Goal: Task Accomplishment & Management: Use online tool/utility

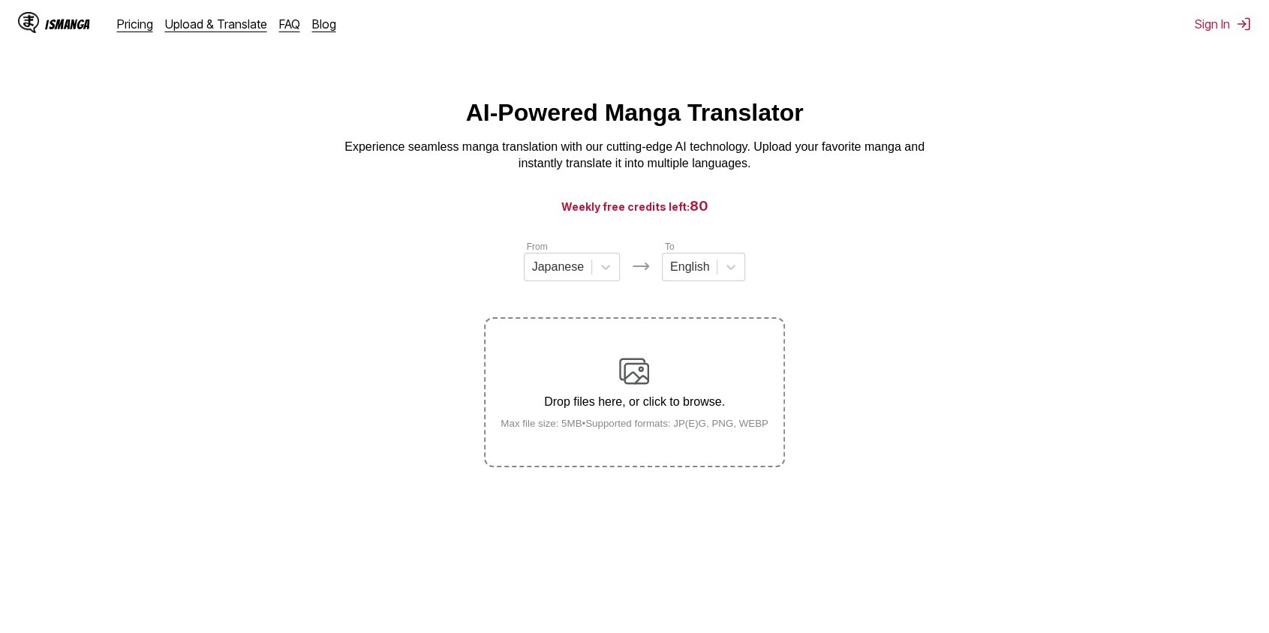
click at [659, 371] on div "Drop files here, or click to browse. Max file size: 5MB • Supported formats: JP…" at bounding box center [635, 392] width 292 height 73
click at [0, 0] on input "Drop files here, or click to browse. Max file size: 5MB • Supported formats: JP…" at bounding box center [0, 0] width 0 height 0
click at [603, 270] on icon at bounding box center [605, 267] width 9 height 5
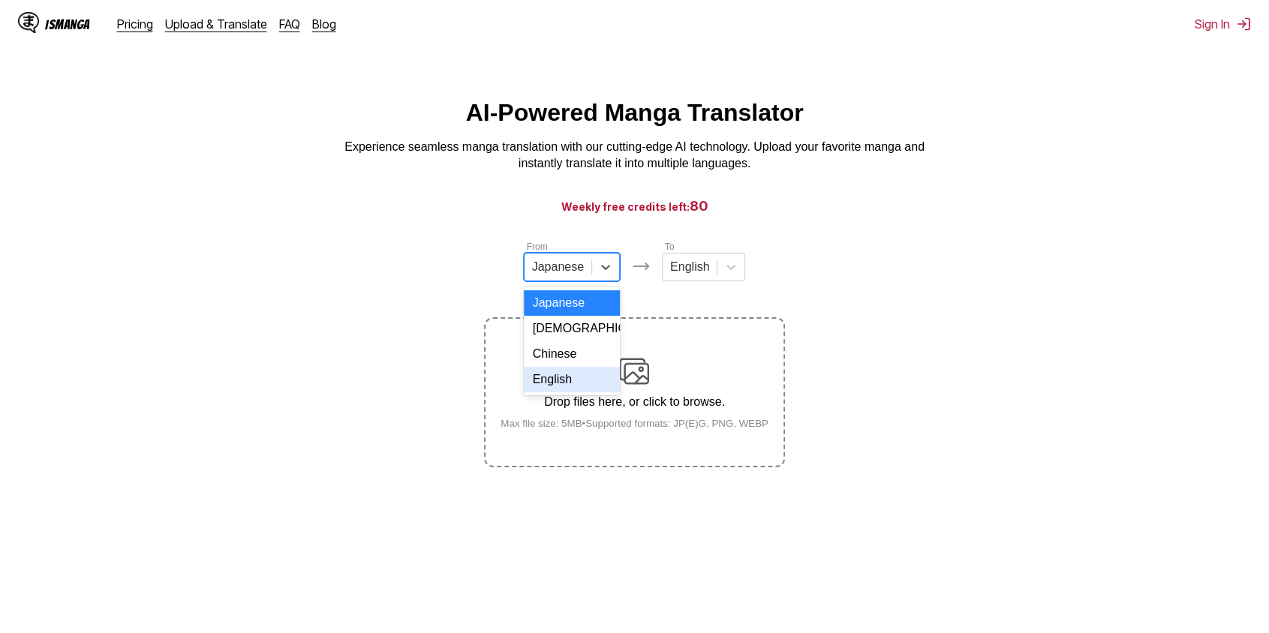
drag, startPoint x: 571, startPoint y: 393, endPoint x: 718, endPoint y: 290, distance: 179.5
click at [571, 393] on div "English" at bounding box center [572, 380] width 96 height 26
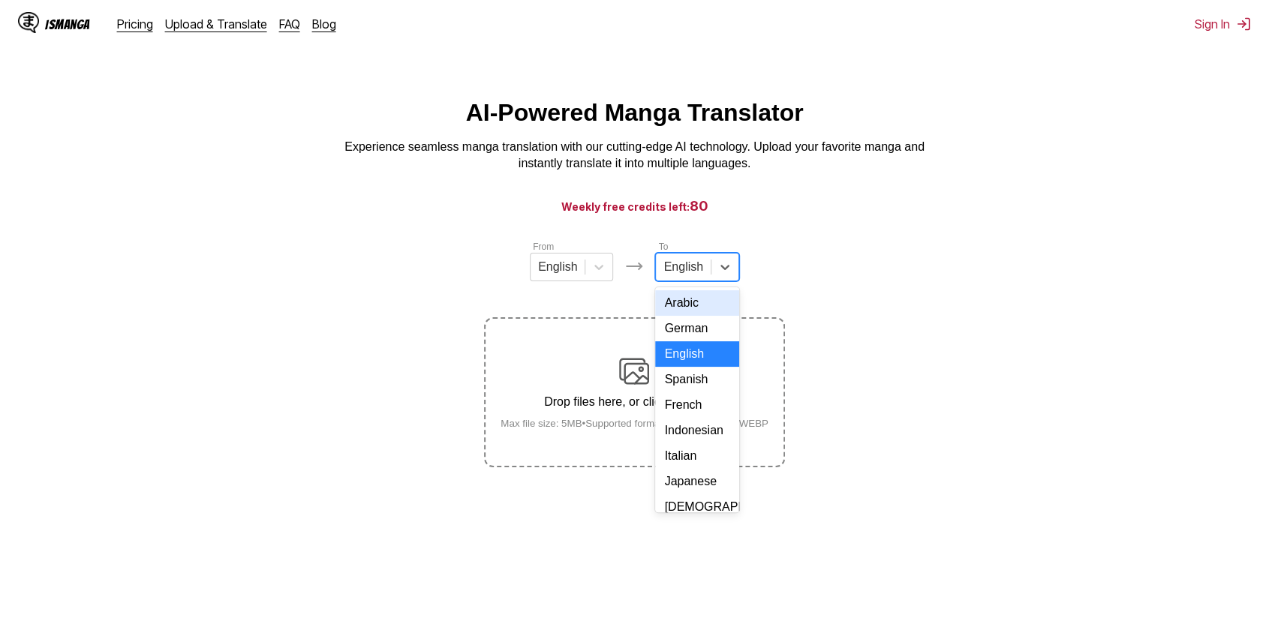
click at [692, 281] on div "English" at bounding box center [696, 267] width 83 height 29
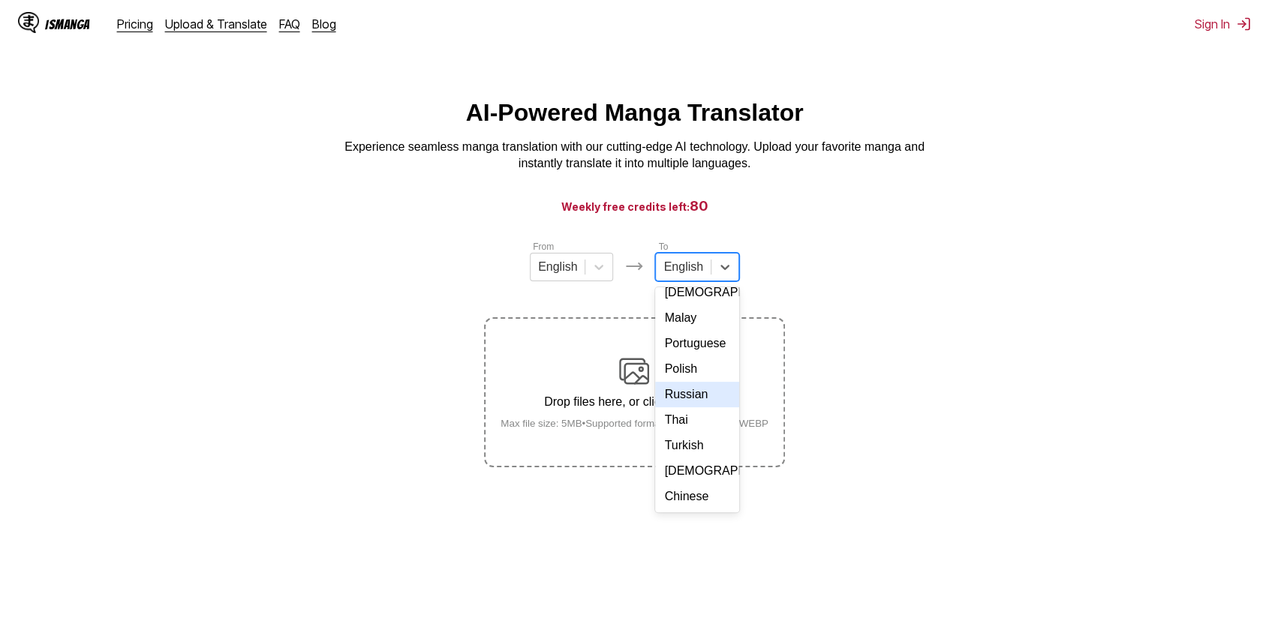
click at [687, 408] on div "Russian" at bounding box center [696, 395] width 83 height 26
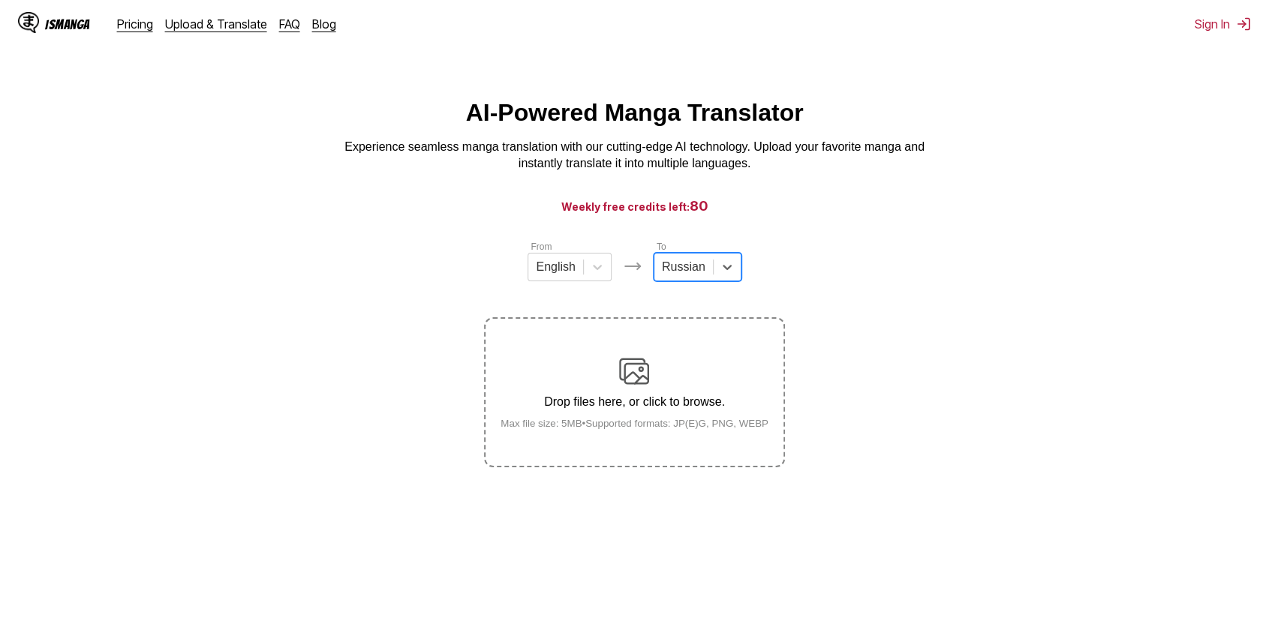
click at [579, 409] on p "Drop files here, or click to browse." at bounding box center [635, 403] width 292 height 14
click at [0, 0] on input "Drop files here, or click to browse. Max file size: 5MB • Supported formats: JP…" at bounding box center [0, 0] width 0 height 0
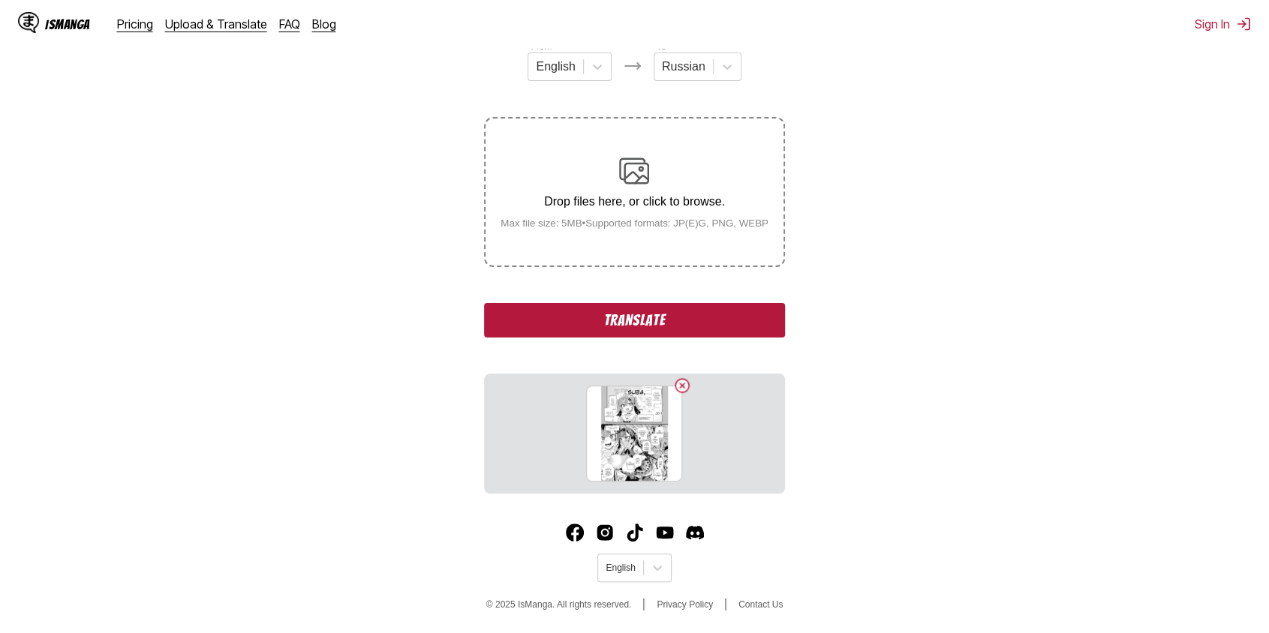
click at [652, 326] on button "Translate" at bounding box center [634, 320] width 300 height 35
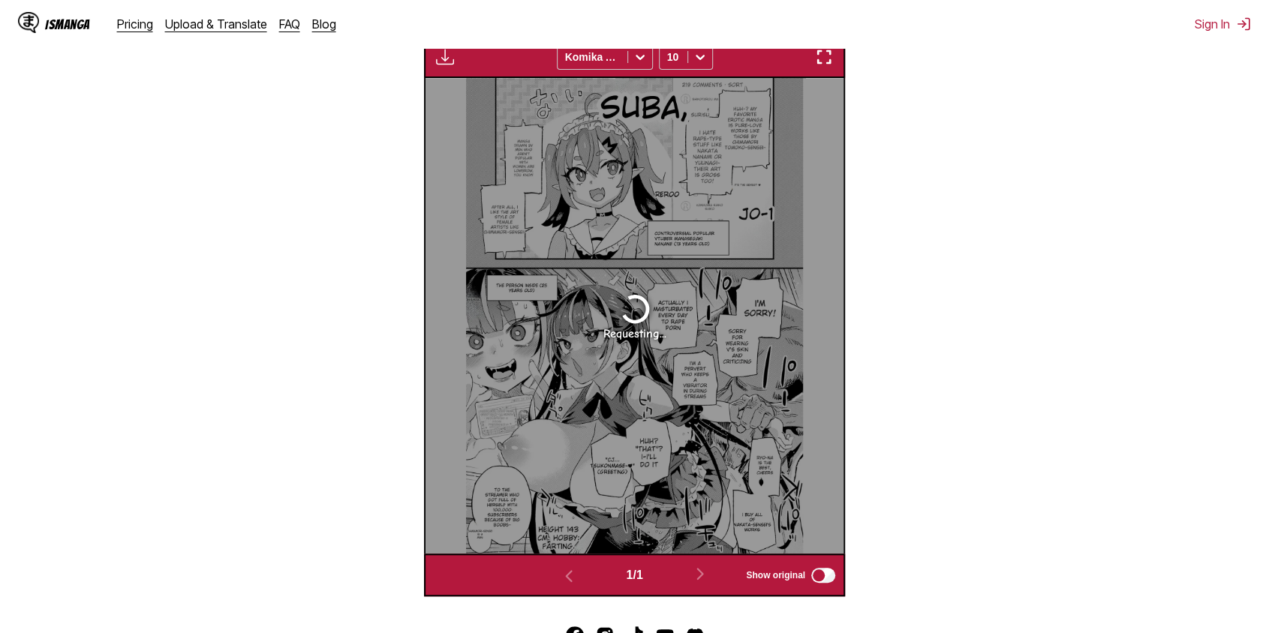
scroll to position [519, 0]
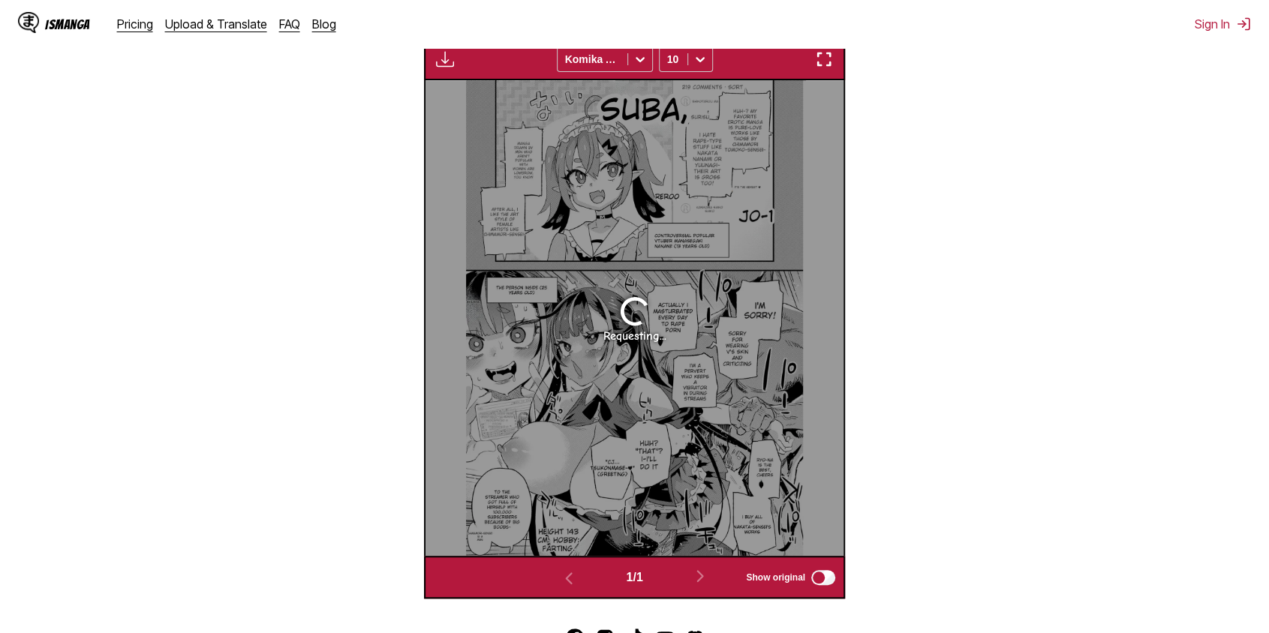
drag, startPoint x: 826, startPoint y: 53, endPoint x: 826, endPoint y: 110, distance: 57.0
click at [826, 53] on img "button" at bounding box center [824, 59] width 18 height 18
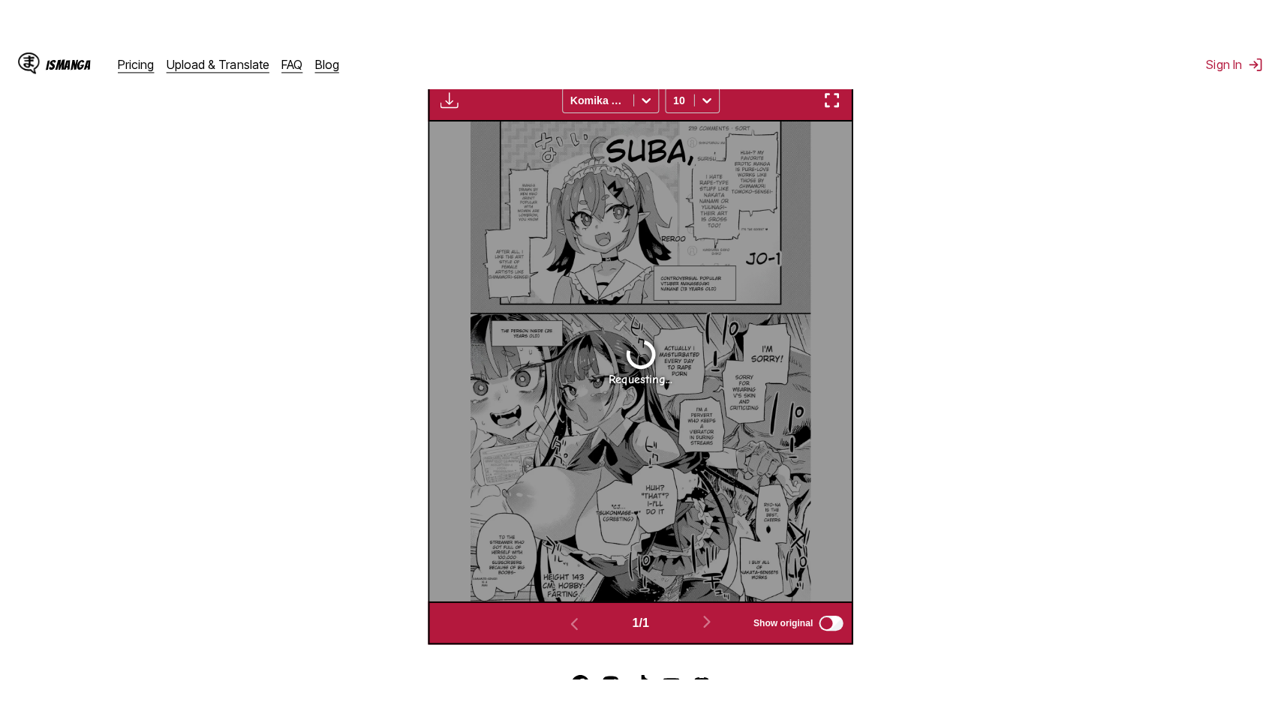
scroll to position [167, 0]
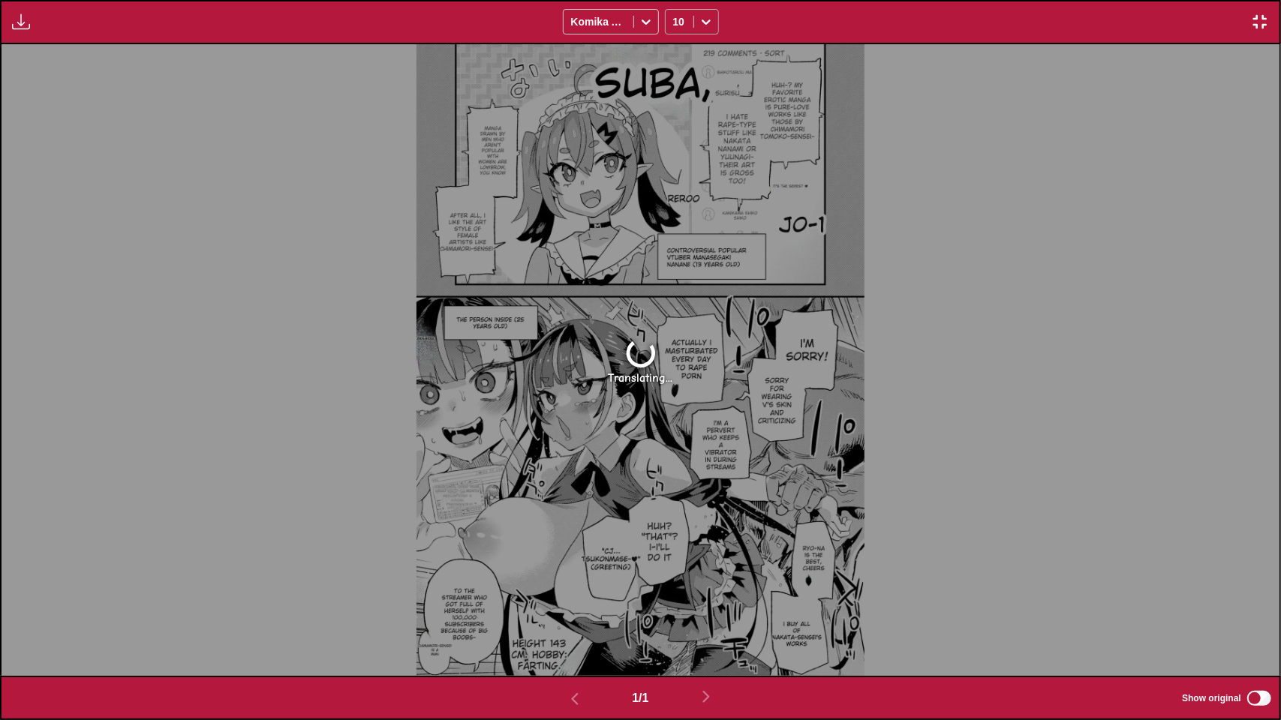
click at [699, 20] on icon at bounding box center [706, 21] width 15 height 15
click at [696, 17] on div at bounding box center [706, 22] width 24 height 24
click at [1259, 24] on img "button" at bounding box center [1260, 22] width 18 height 18
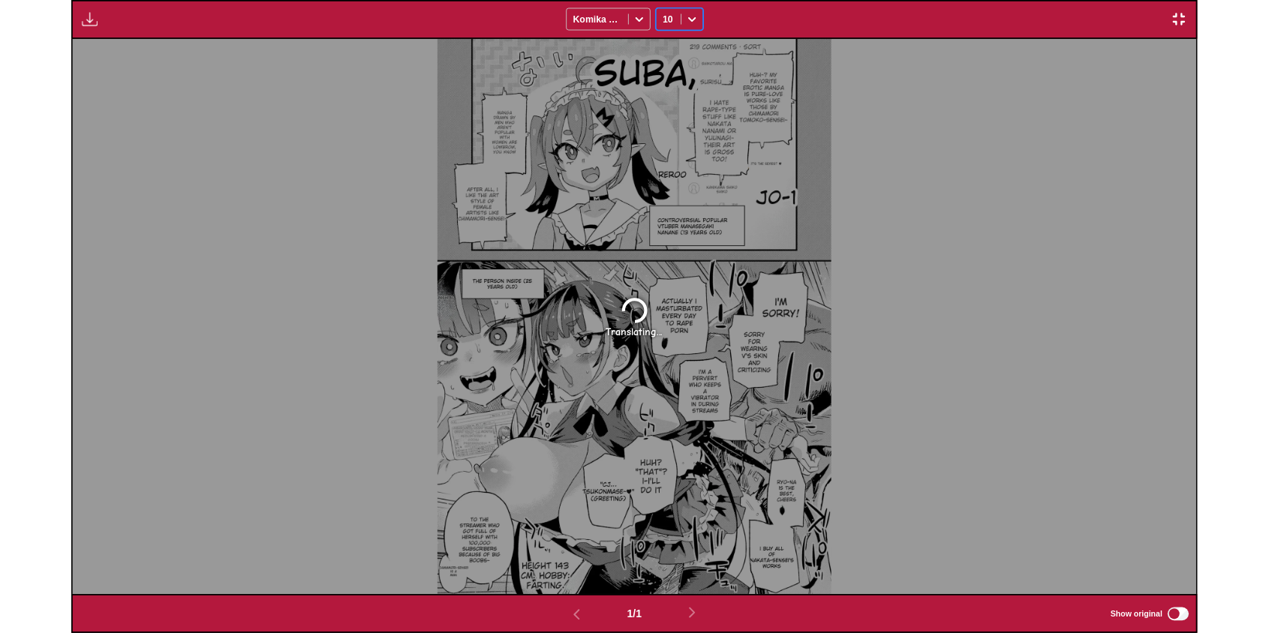
scroll to position [444, 0]
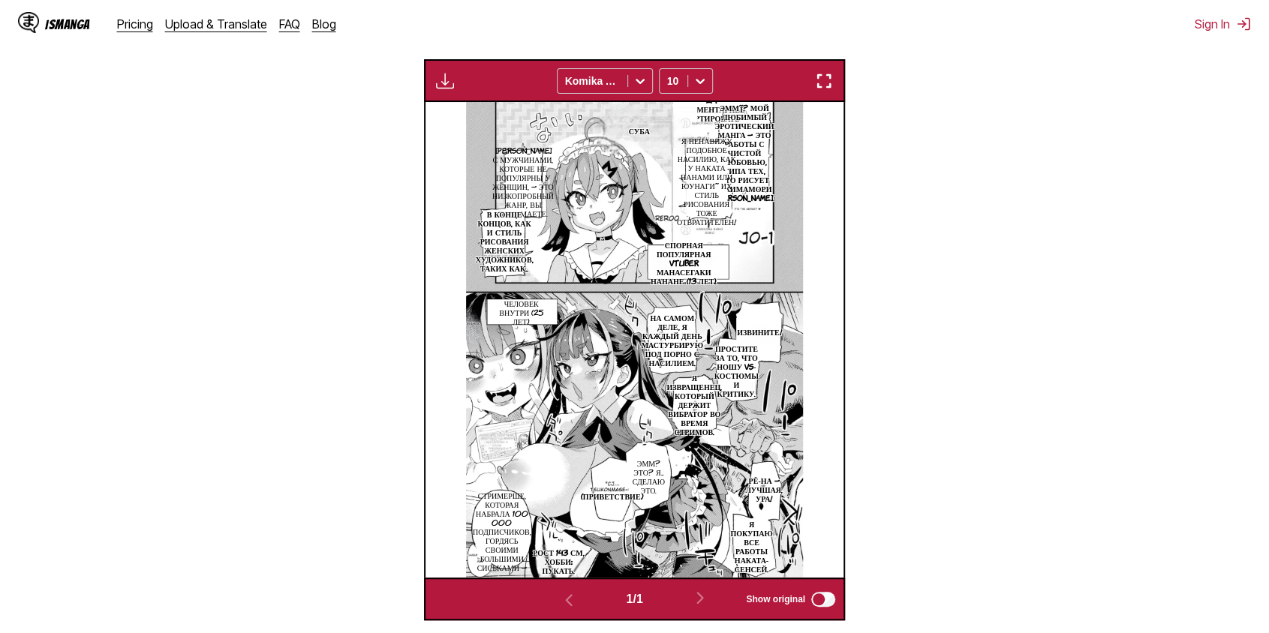
click at [844, 77] on div "Available for premium users only Komika Axis 10" at bounding box center [634, 80] width 421 height 43
drag, startPoint x: 830, startPoint y: 78, endPoint x: 830, endPoint y: 134, distance: 56.3
click at [830, 78] on img "button" at bounding box center [824, 81] width 18 height 18
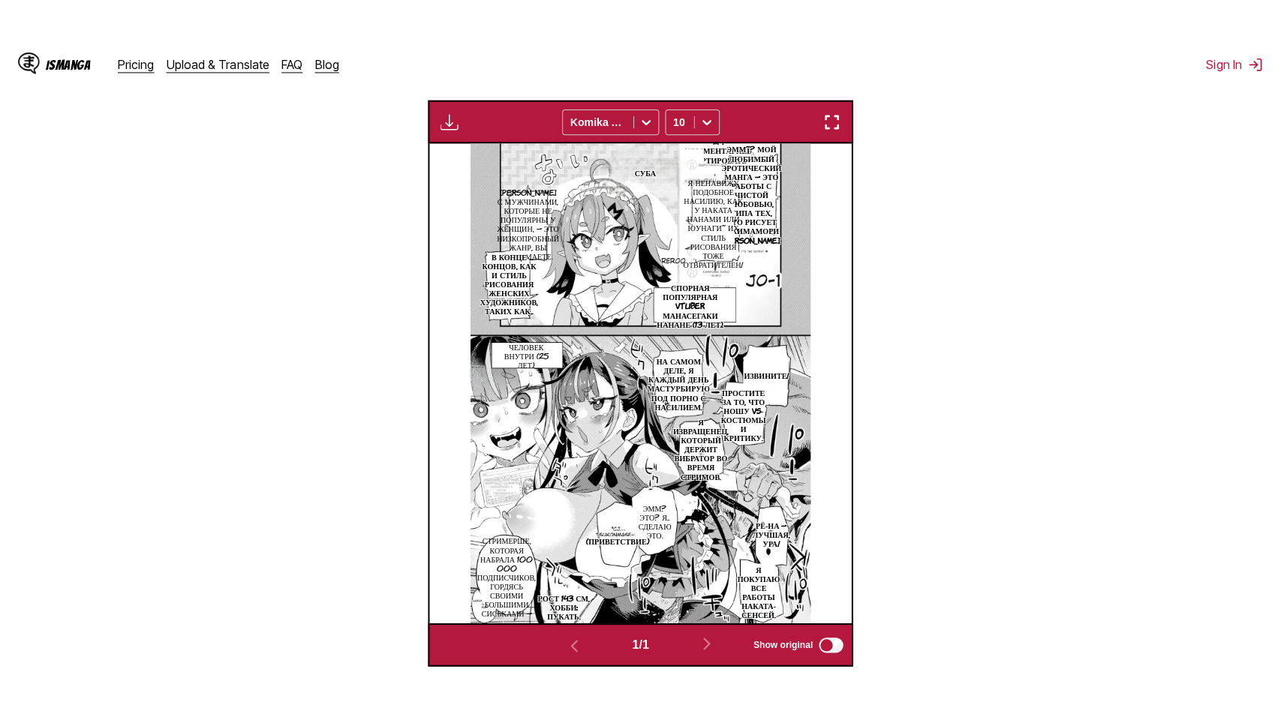
scroll to position [167, 0]
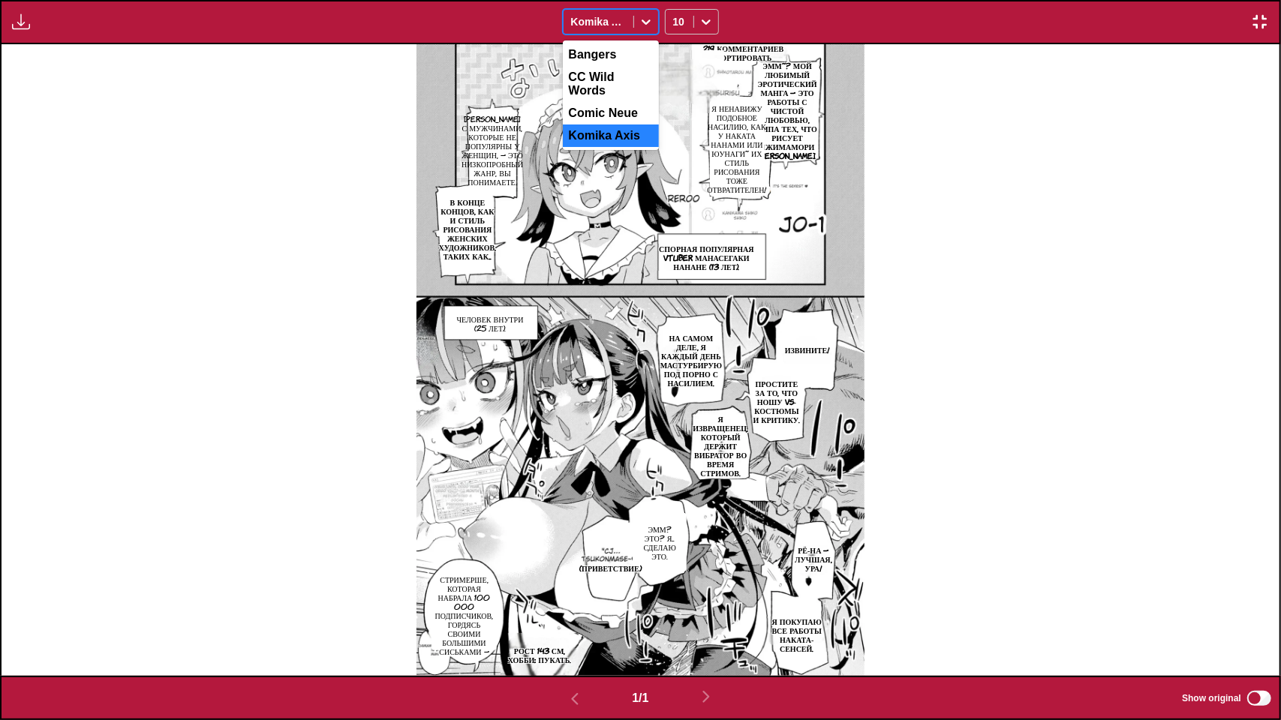
click at [603, 29] on div at bounding box center [598, 21] width 55 height 15
click at [621, 107] on div "Comic Neue" at bounding box center [611, 113] width 96 height 23
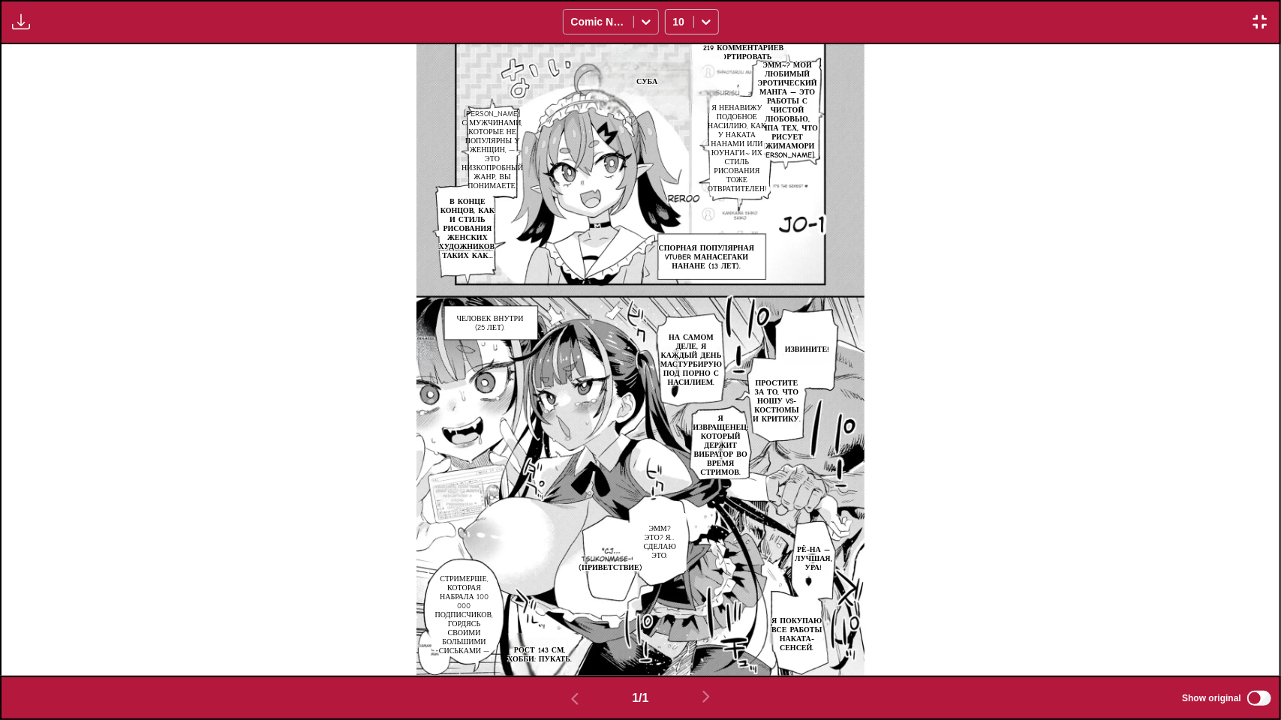
click at [620, 9] on div "Available for premium users only Comic Neue 10" at bounding box center [640, 22] width 1281 height 44
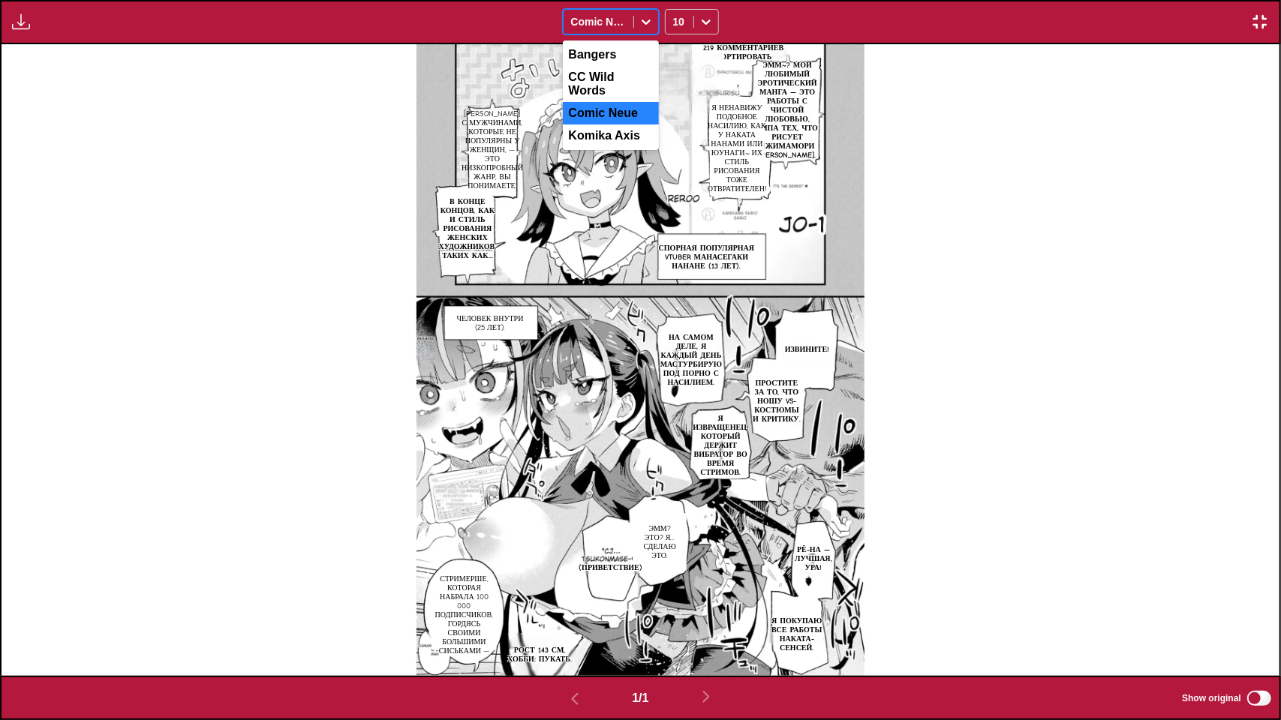
click at [621, 12] on div "Comic Neue" at bounding box center [599, 21] width 70 height 21
click at [605, 80] on div "CC Wild Words" at bounding box center [611, 84] width 96 height 36
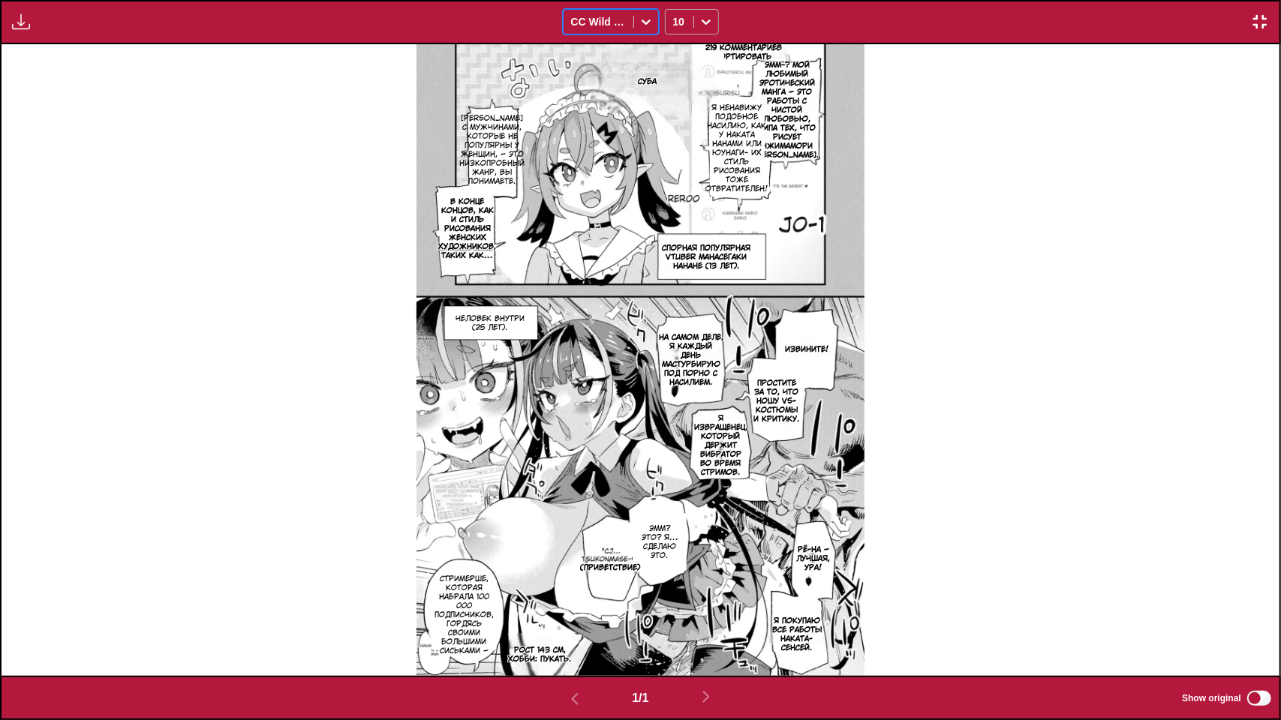
click at [693, 23] on div "10" at bounding box center [692, 22] width 54 height 26
click at [679, 134] on div "12" at bounding box center [692, 122] width 54 height 23
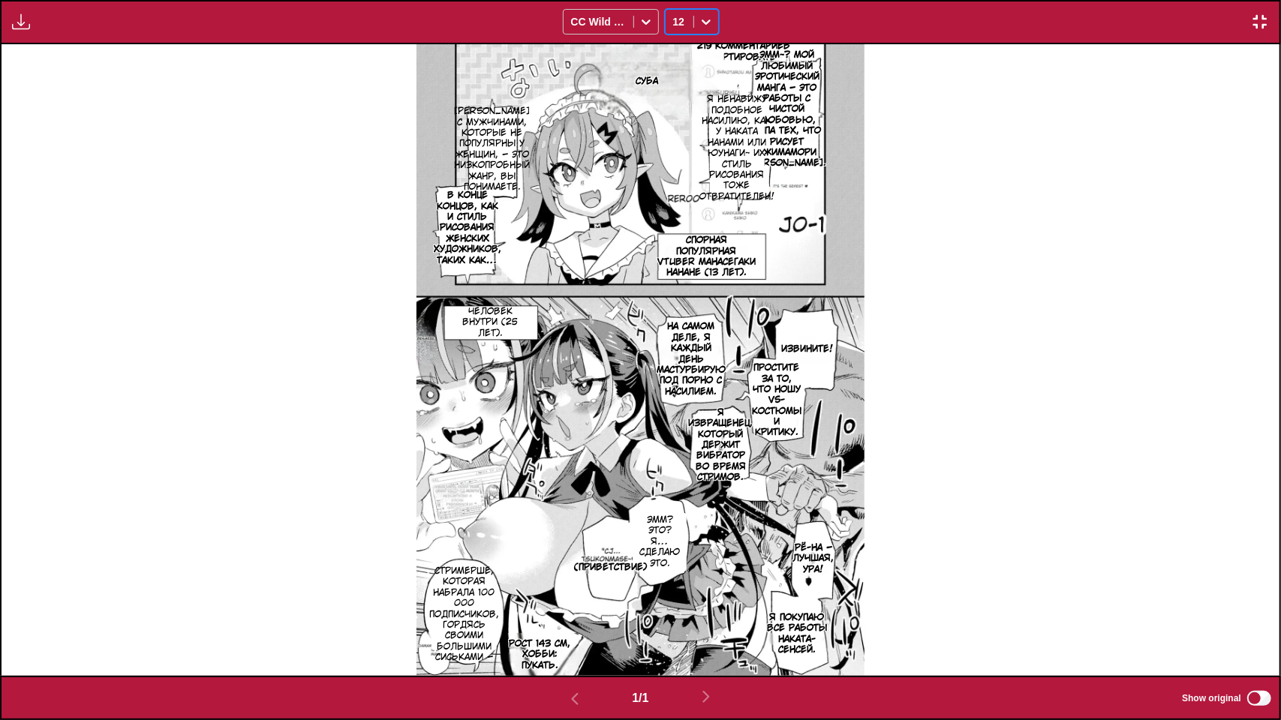
click at [423, 633] on img at bounding box center [641, 360] width 448 height 633
click at [457, 604] on p "Стримерше, которая набрала 100 000 подписчиков, гордясь своими большими сиськам…" at bounding box center [464, 616] width 76 height 104
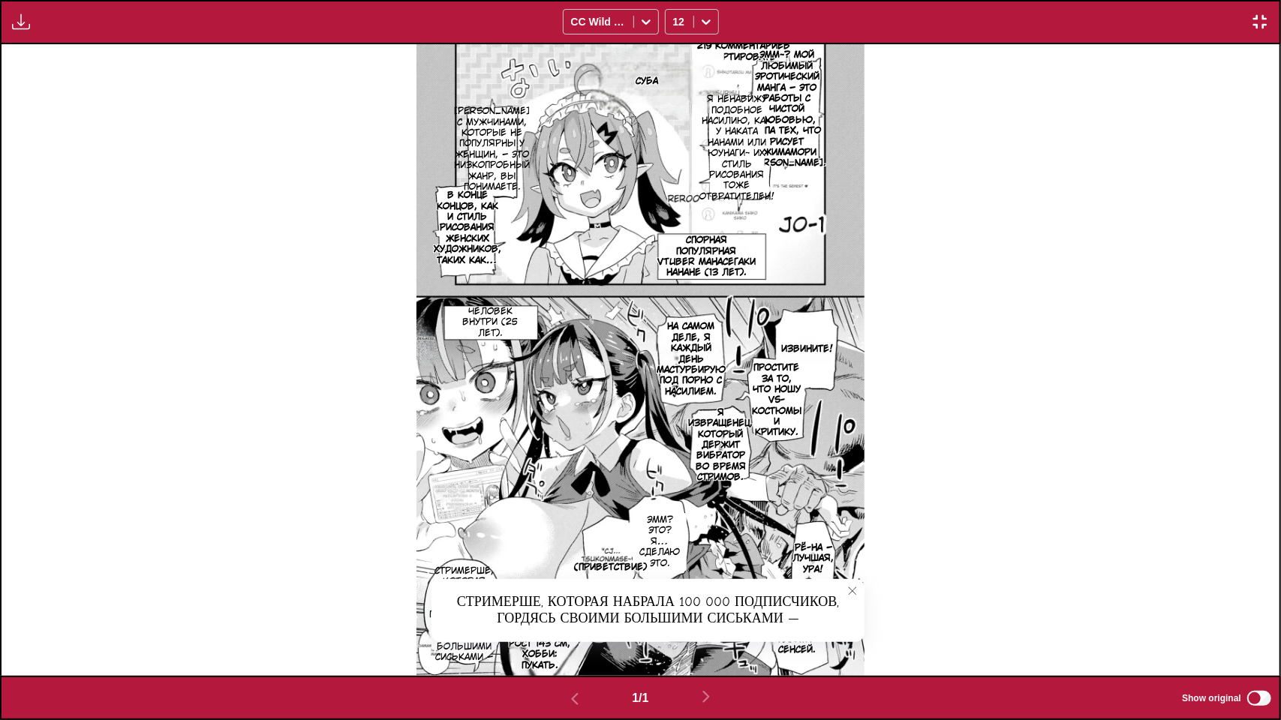
click at [1099, 557] on div "219 КОММЕНТАРИЕВ СОРТИРОВАТЬ СУБА Эмм~? Мой любимый эротический манга — это раб…" at bounding box center [641, 360] width 1278 height 633
click at [858, 593] on button "close-tooltip" at bounding box center [853, 591] width 24 height 24
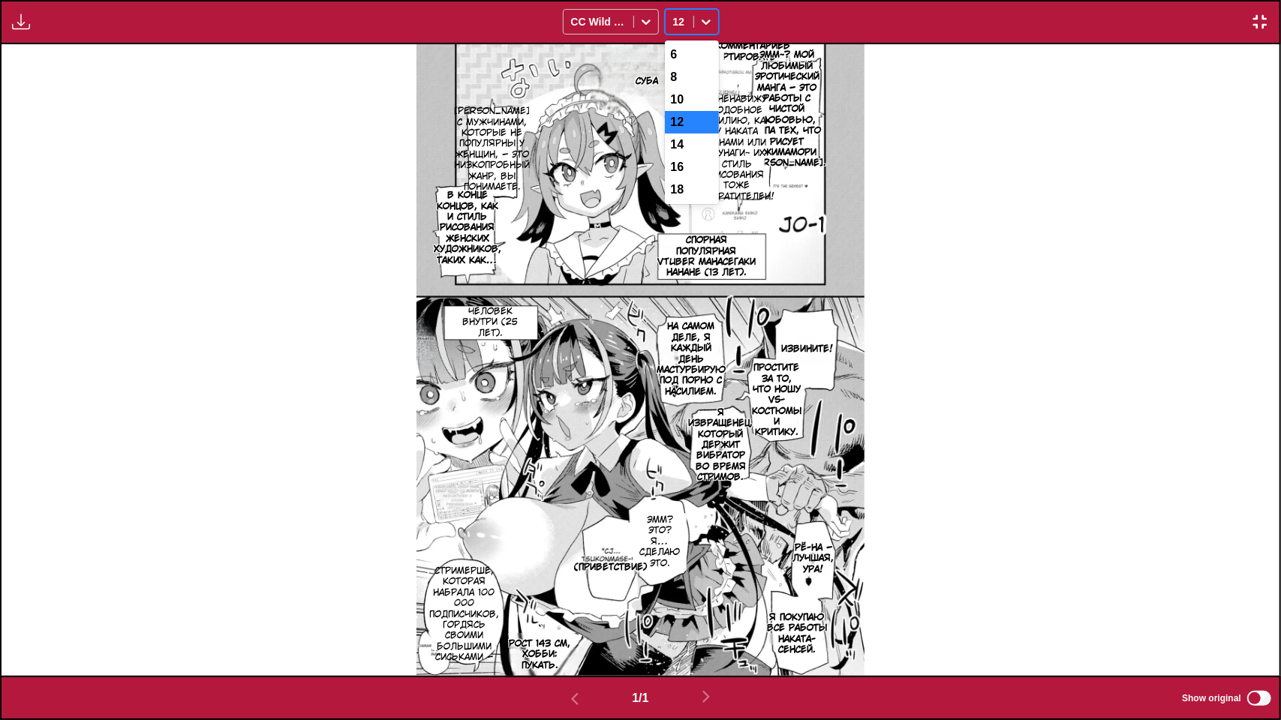
click at [702, 20] on icon at bounding box center [706, 22] width 9 height 5
click at [692, 84] on div "8" at bounding box center [692, 77] width 54 height 23
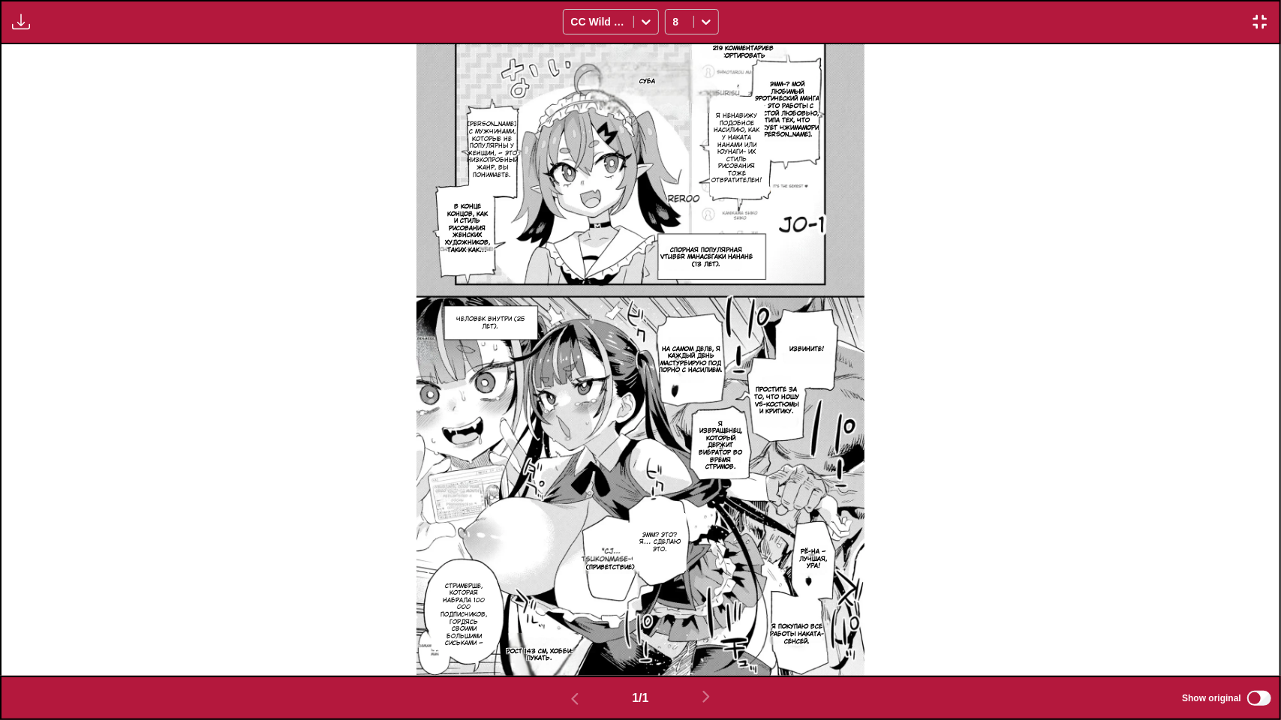
click at [1255, 21] on img "button" at bounding box center [1260, 22] width 18 height 18
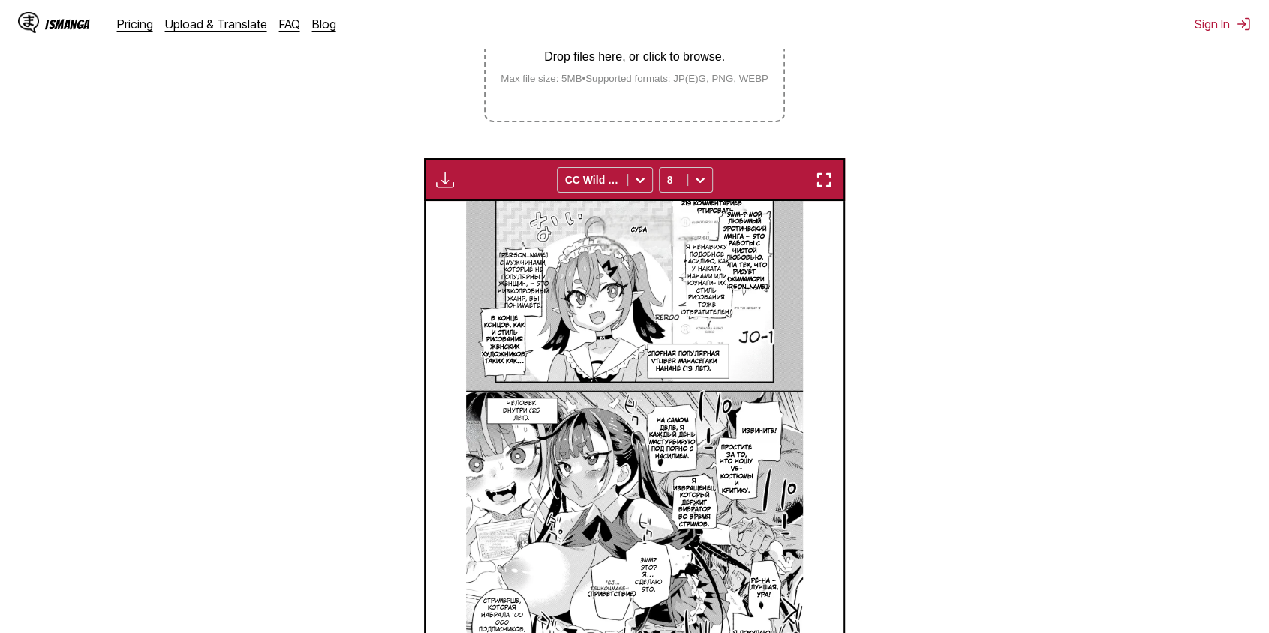
scroll to position [240, 0]
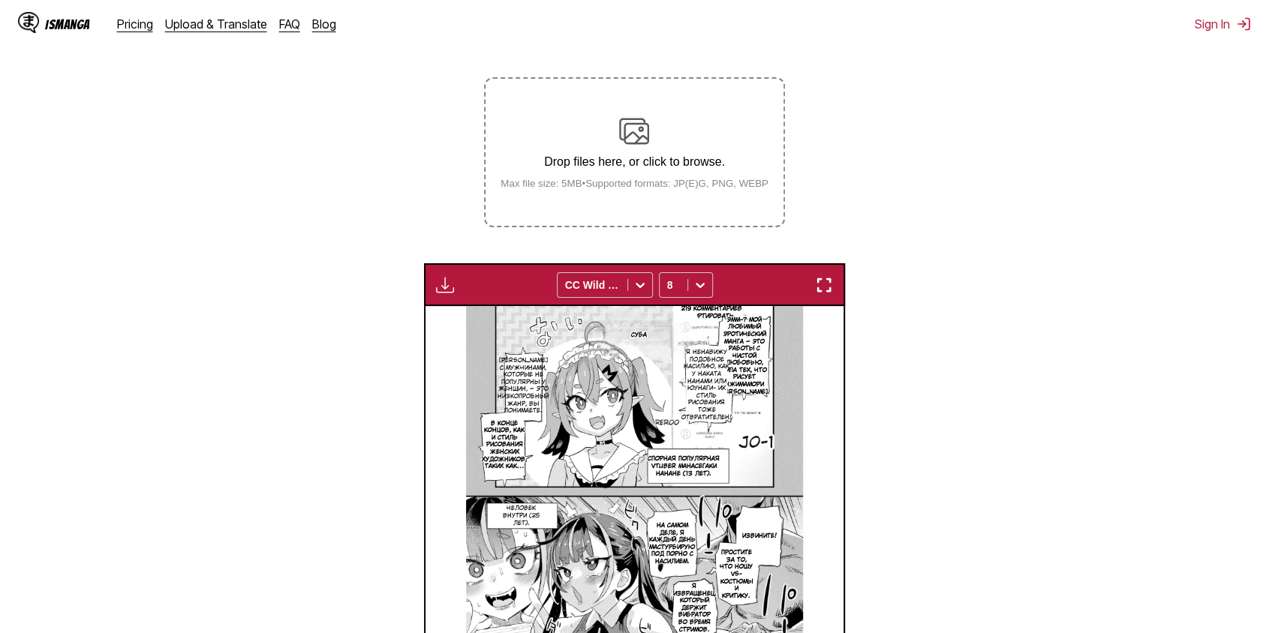
click at [620, 173] on div "Drop files here, or click to browse. Max file size: 5MB • Supported formats: JP…" at bounding box center [635, 152] width 292 height 73
click at [0, 0] on input "Drop files here, or click to browse. Max file size: 5MB • Supported formats: JP…" at bounding box center [0, 0] width 0 height 0
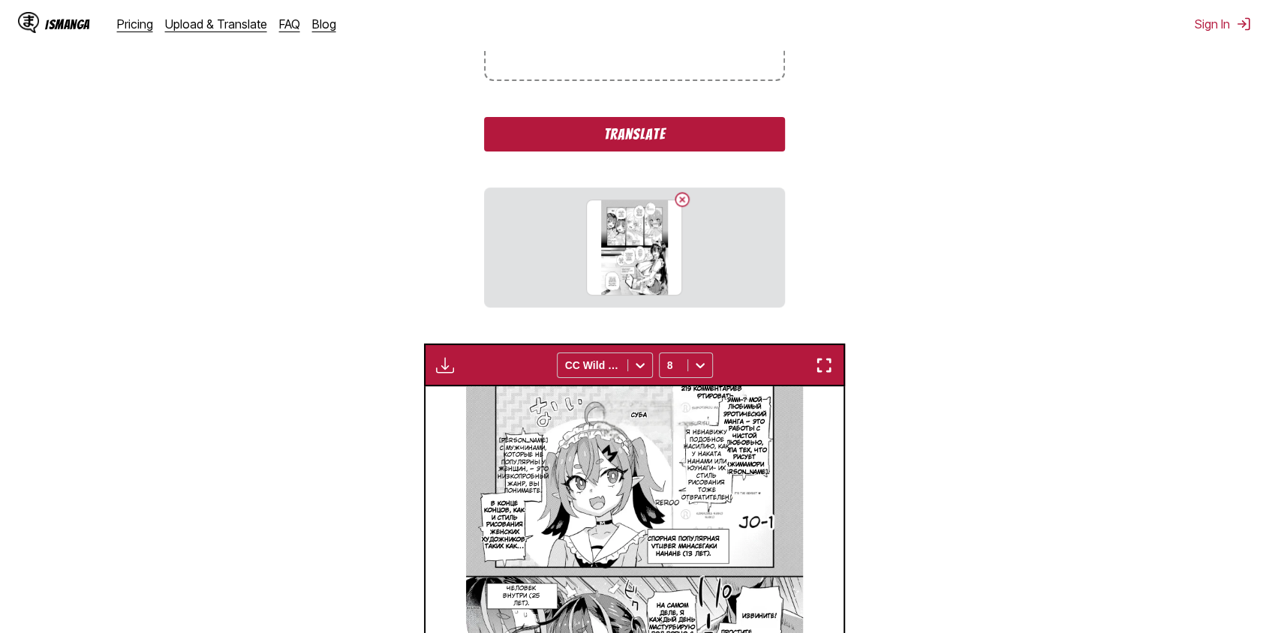
scroll to position [390, 0]
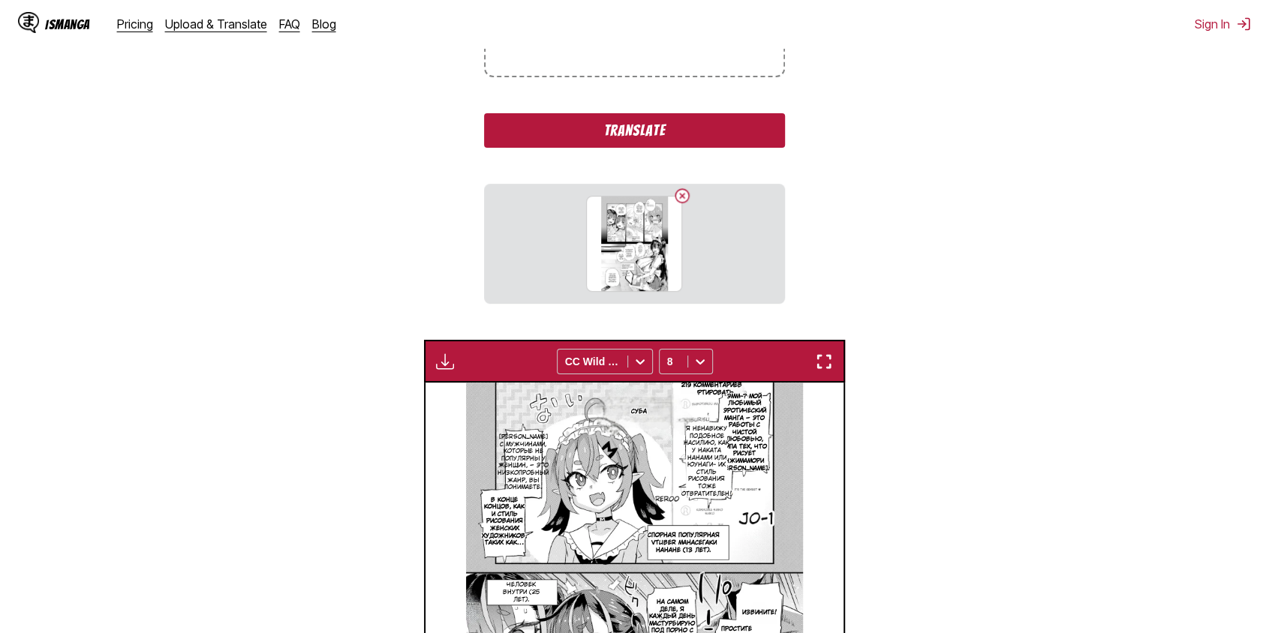
click at [624, 129] on button "Translate" at bounding box center [634, 130] width 300 height 35
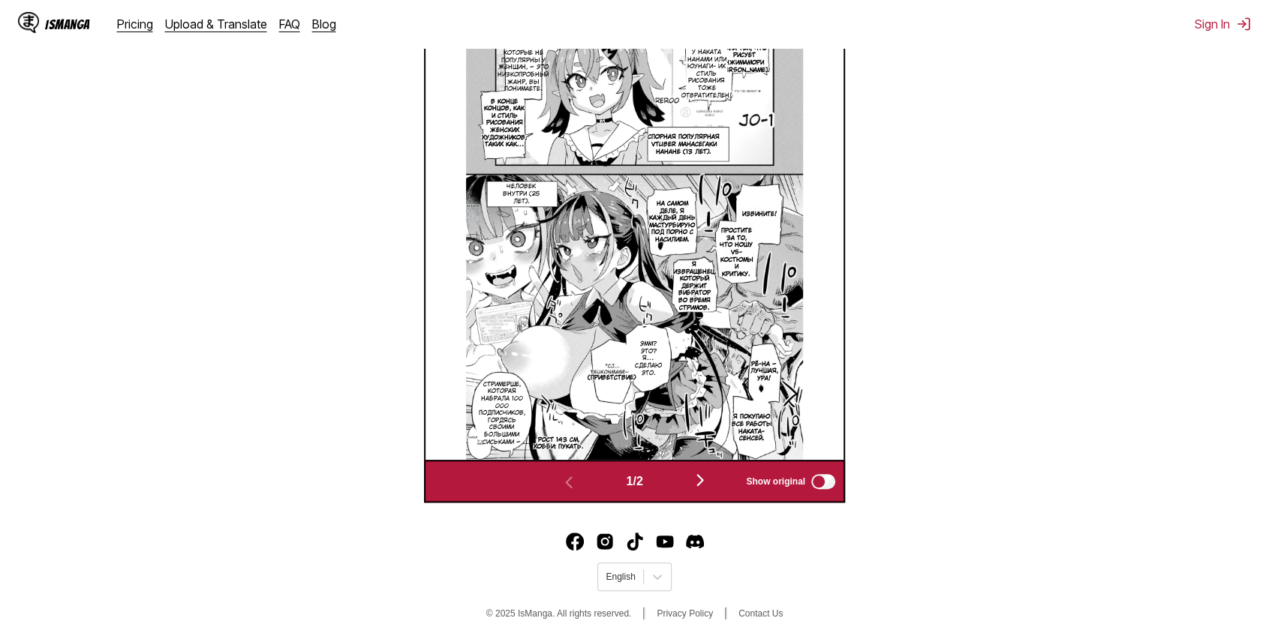
click at [699, 475] on img "button" at bounding box center [700, 480] width 18 height 18
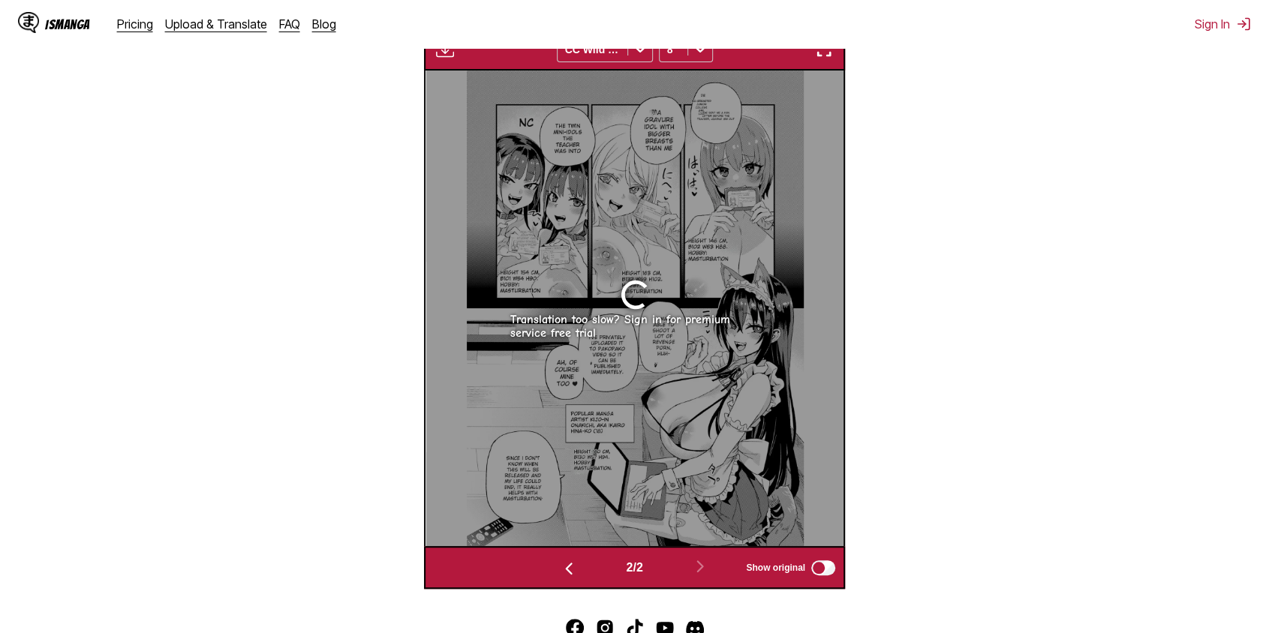
scroll to position [527, 0]
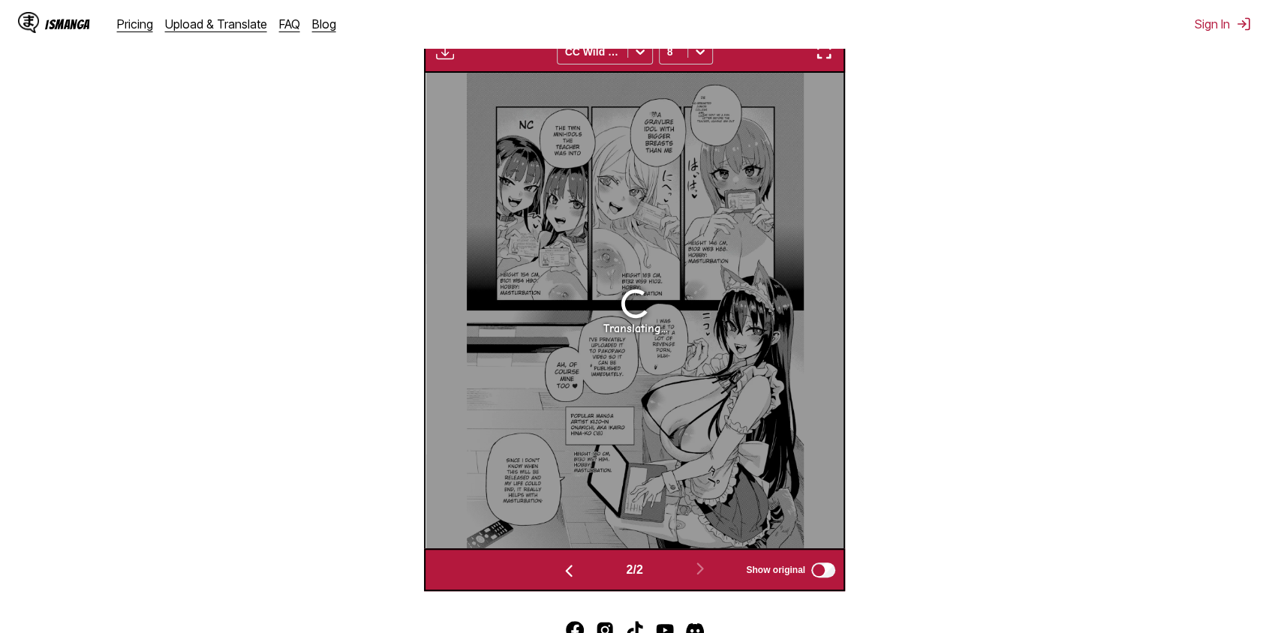
click at [820, 51] on img "button" at bounding box center [824, 52] width 18 height 18
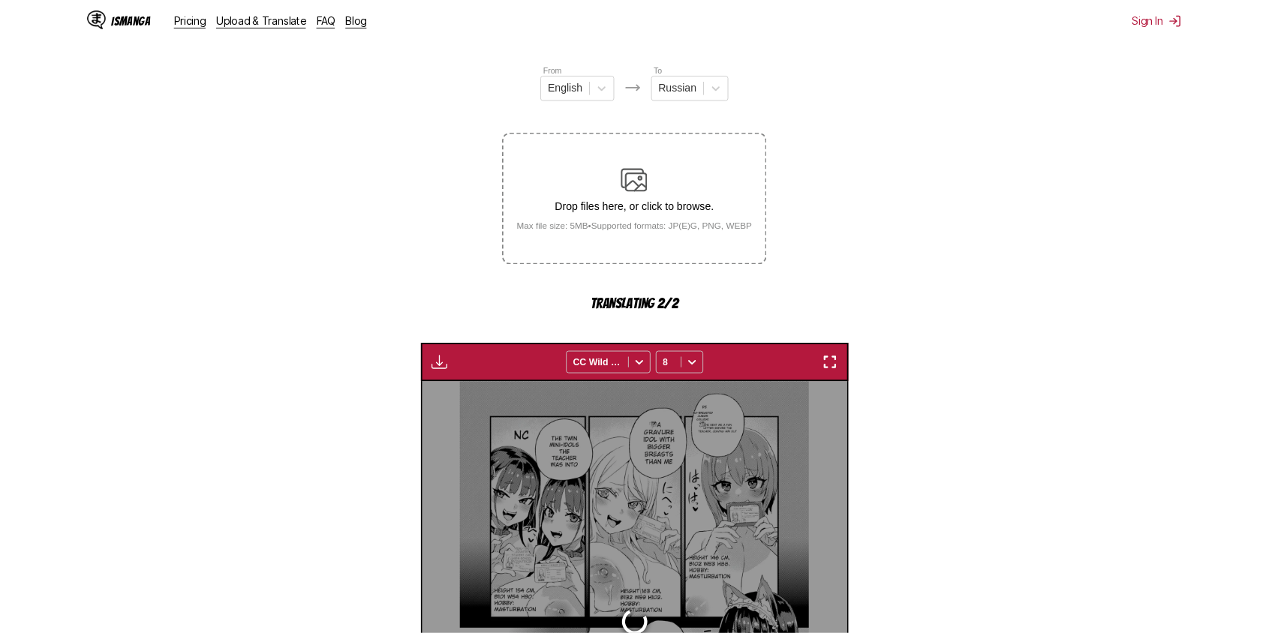
scroll to position [0, 417]
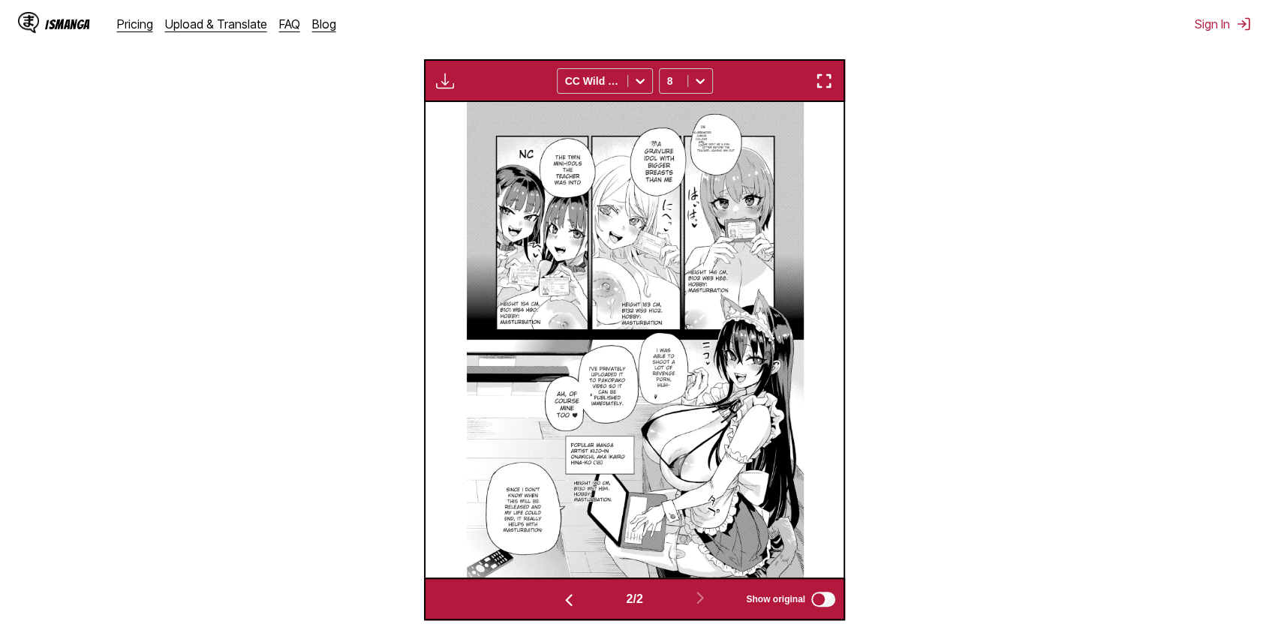
click at [826, 78] on img "button" at bounding box center [824, 81] width 18 height 18
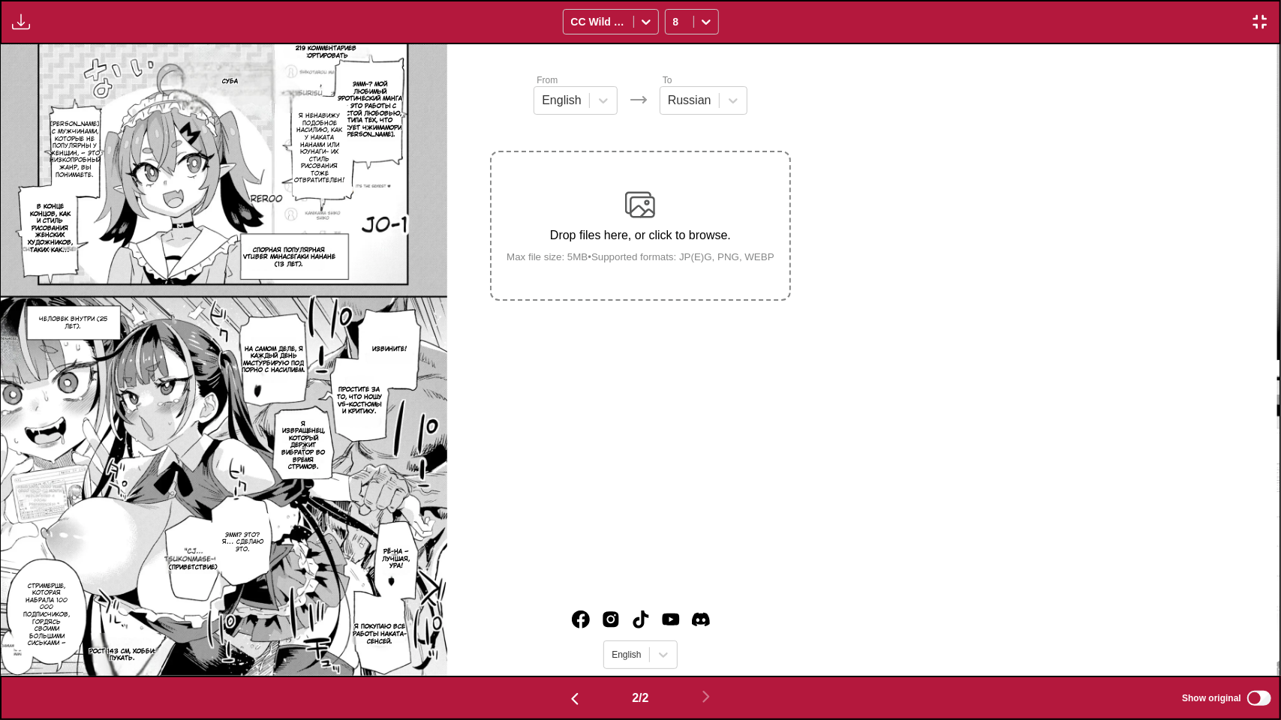
scroll to position [0, 1278]
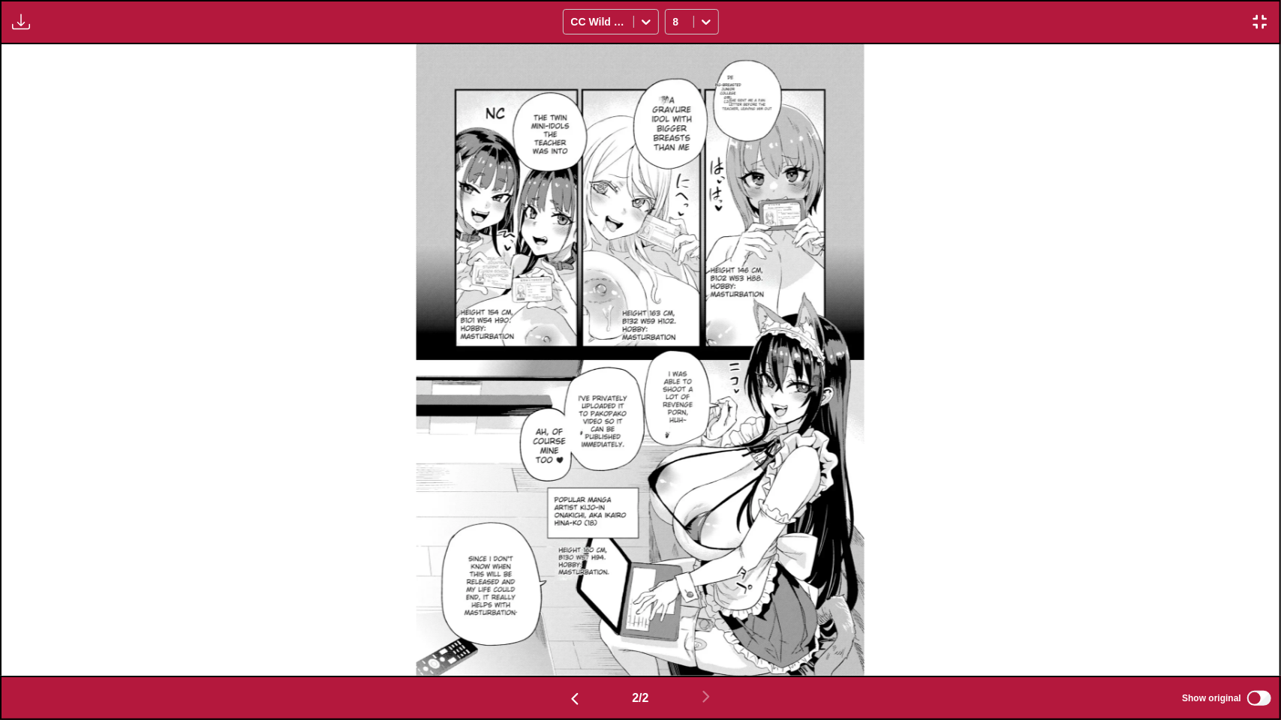
click at [672, 122] on img at bounding box center [641, 360] width 448 height 633
click at [1268, 23] on div "Available for premium users only CC Wild Words 8" at bounding box center [640, 22] width 1281 height 44
click at [1261, 23] on img "button" at bounding box center [1260, 22] width 18 height 18
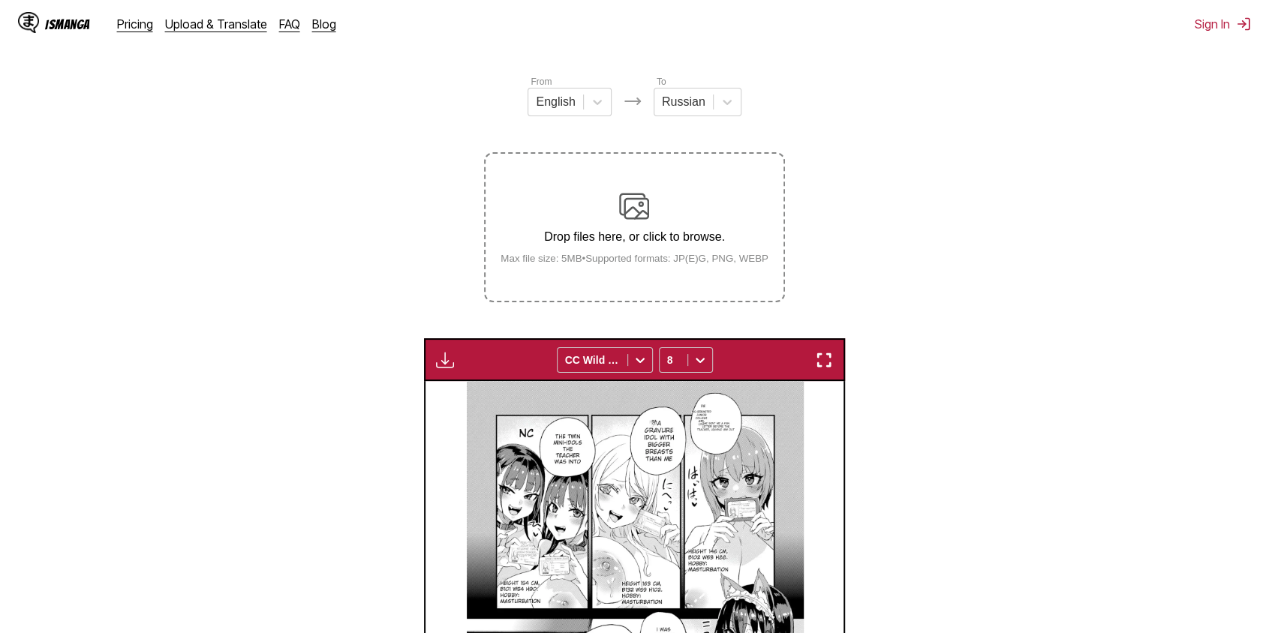
scroll to position [465, 0]
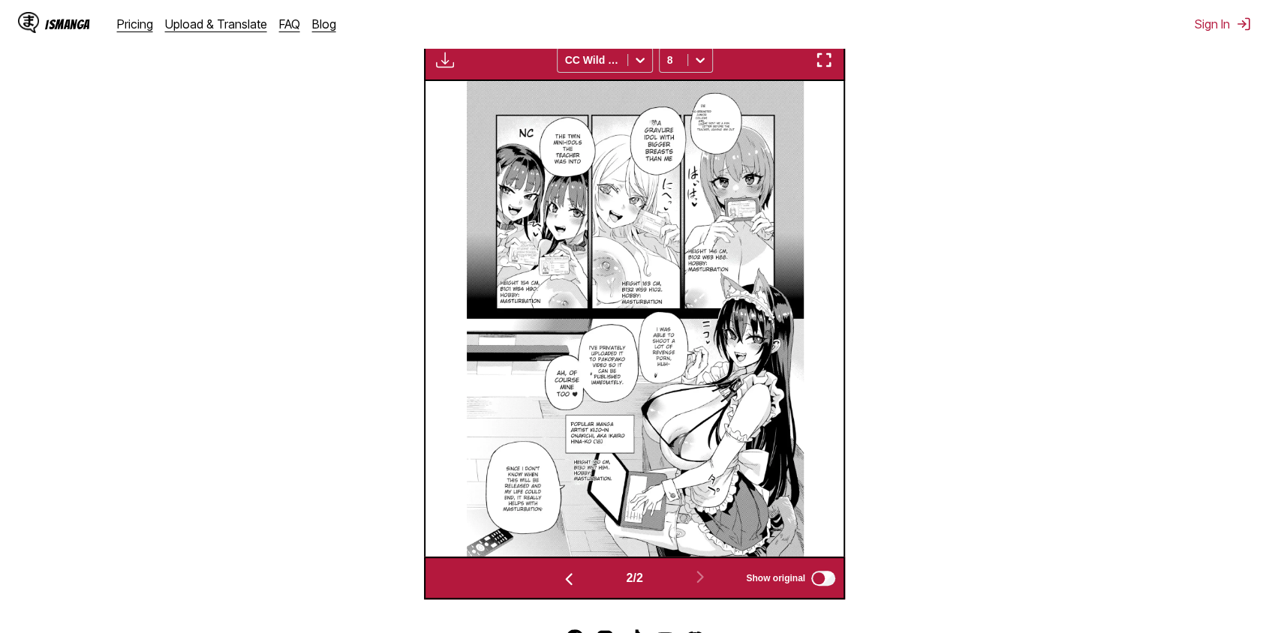
click at [573, 589] on div "2 / 2" at bounding box center [634, 578] width 221 height 22
click at [567, 579] on img "button" at bounding box center [569, 579] width 18 height 18
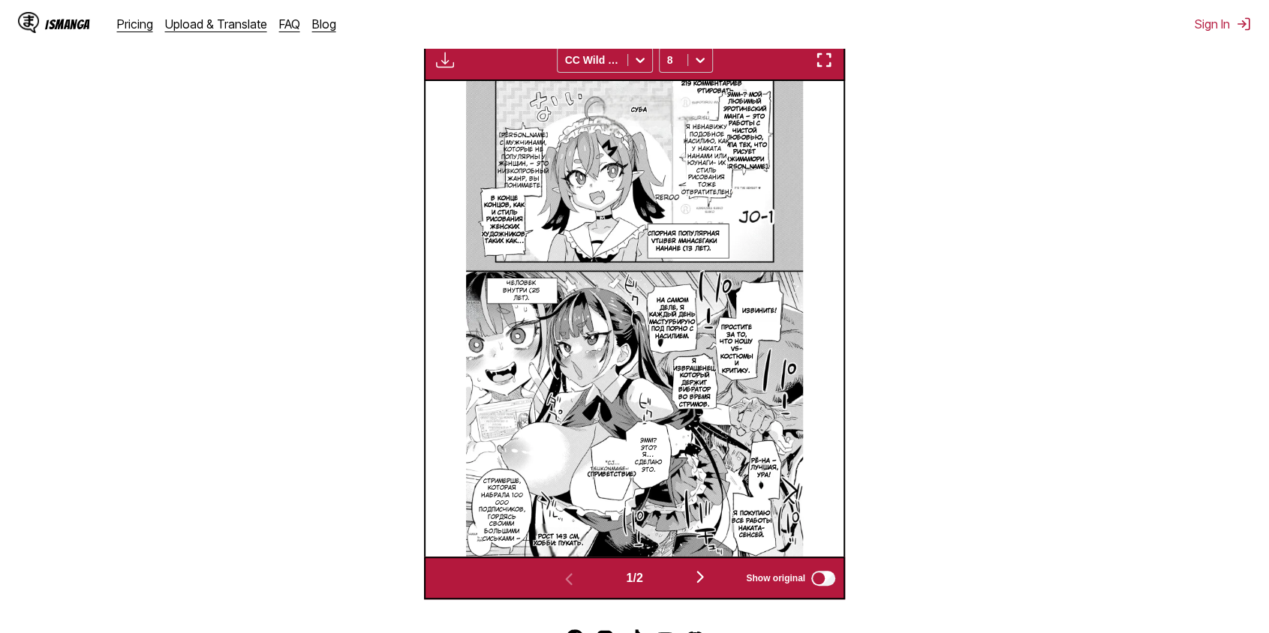
click at [702, 576] on img "button" at bounding box center [700, 577] width 18 height 18
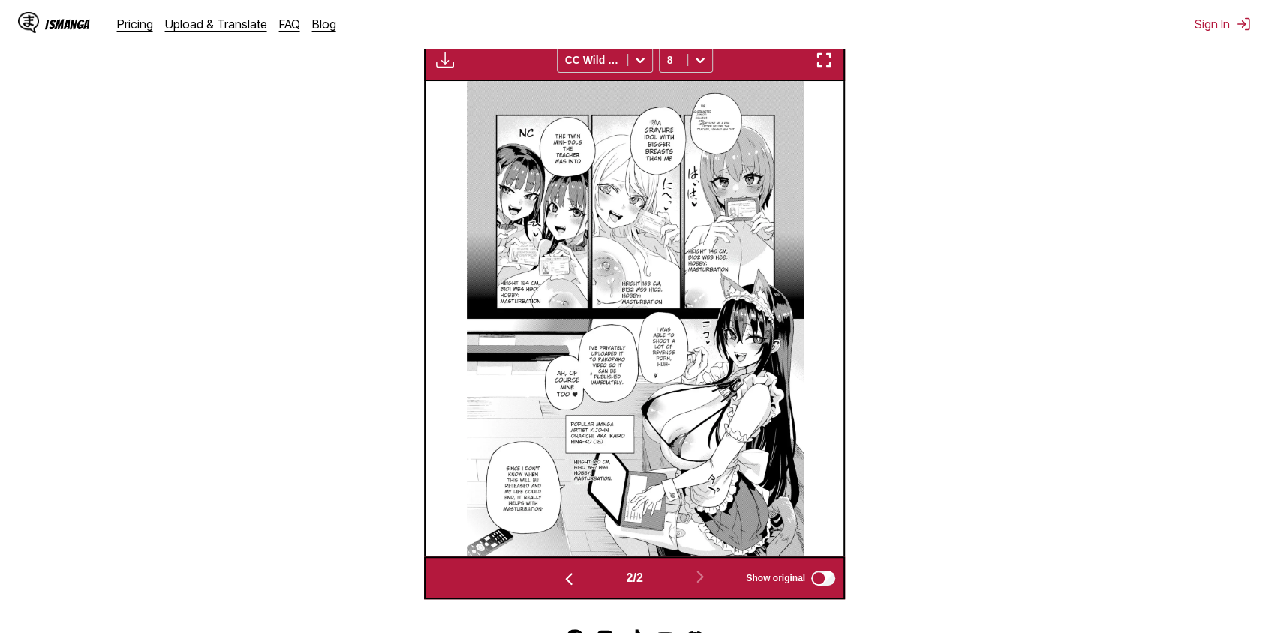
click at [654, 342] on img at bounding box center [635, 318] width 336 height 475
click at [656, 340] on img at bounding box center [635, 318] width 336 height 475
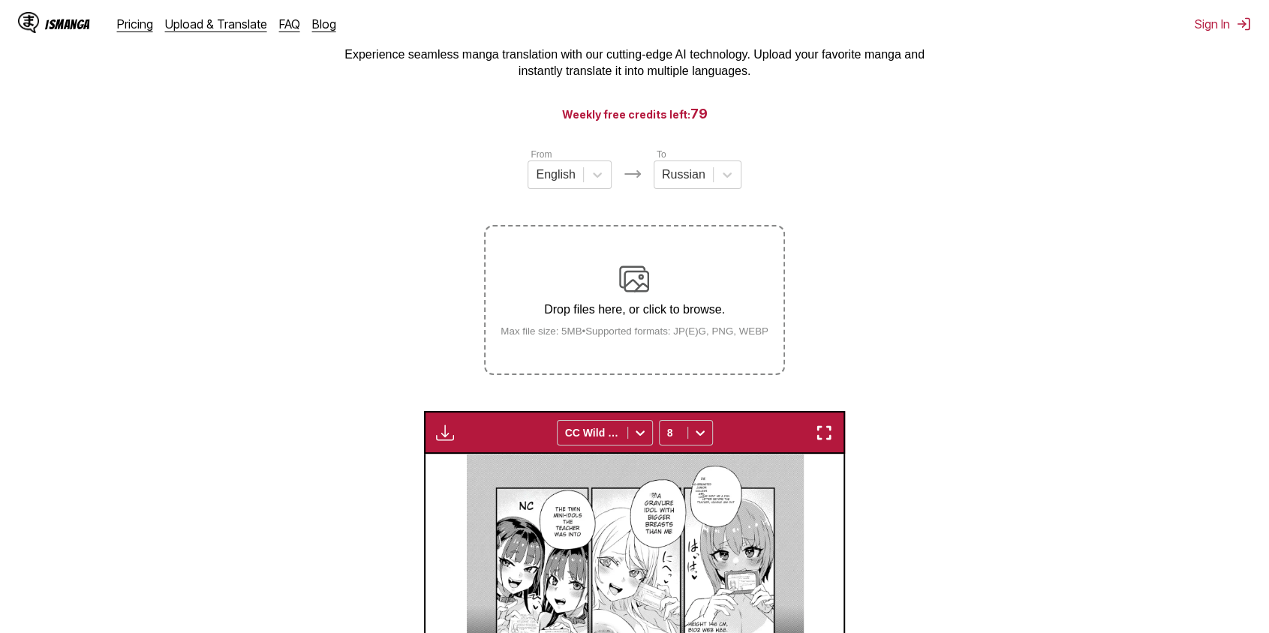
scroll to position [90, 0]
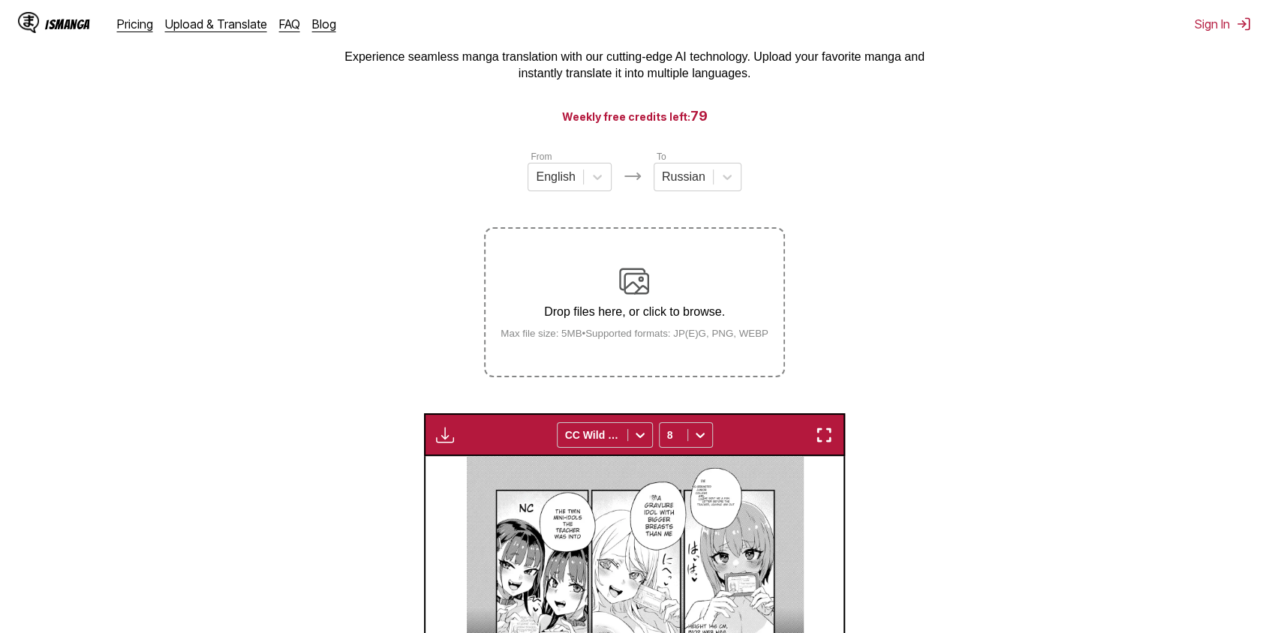
click at [617, 281] on div "Drop files here, or click to browse. Max file size: 5MB • Supported formats: JP…" at bounding box center [635, 302] width 292 height 73
click at [0, 0] on input "Drop files here, or click to browse. Max file size: 5MB • Supported formats: JP…" at bounding box center [0, 0] width 0 height 0
